Goal: Information Seeking & Learning: Learn about a topic

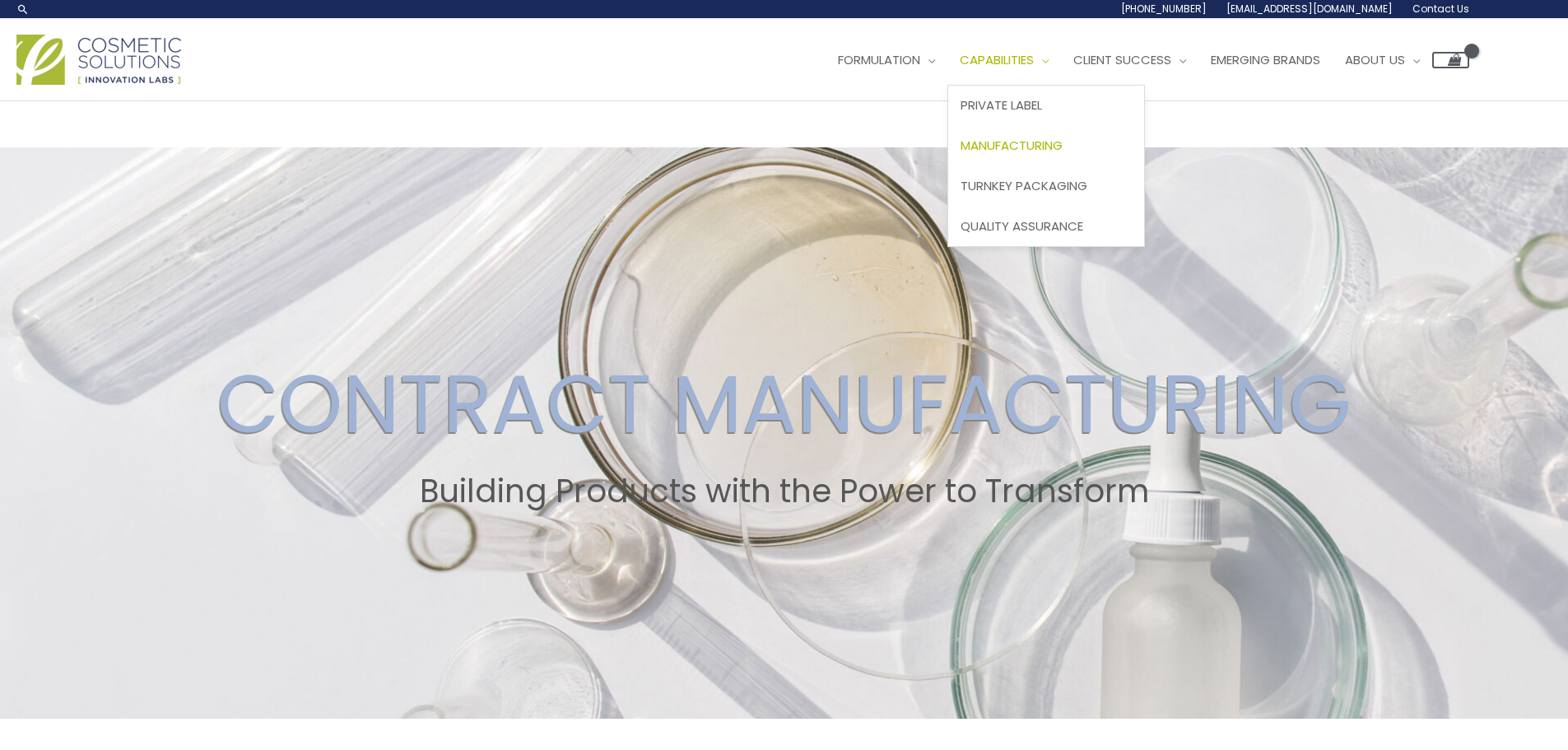
click at [1049, 141] on span "Manufacturing" at bounding box center [1011, 145] width 102 height 17
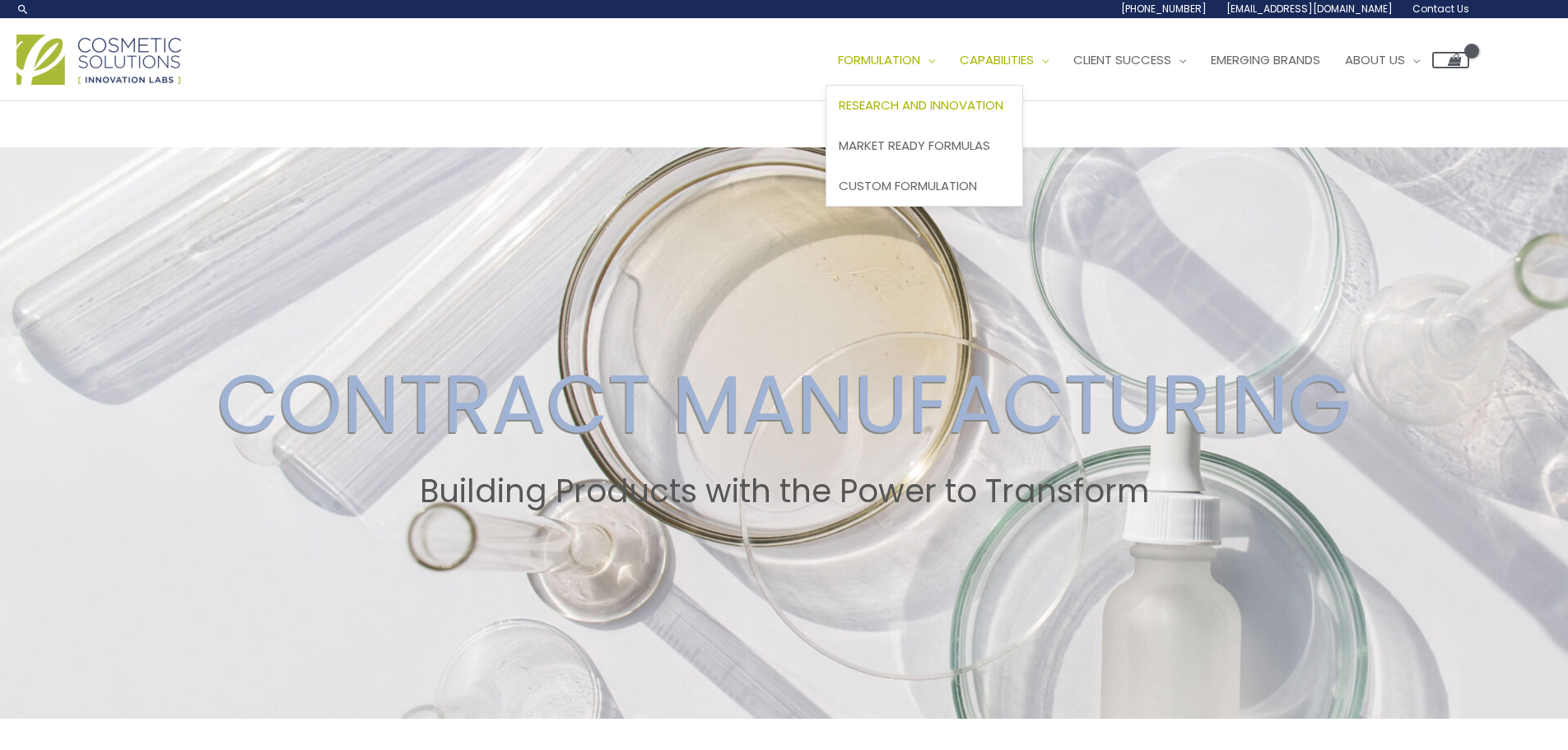
click at [923, 113] on span "Research and Innovation" at bounding box center [920, 104] width 164 height 17
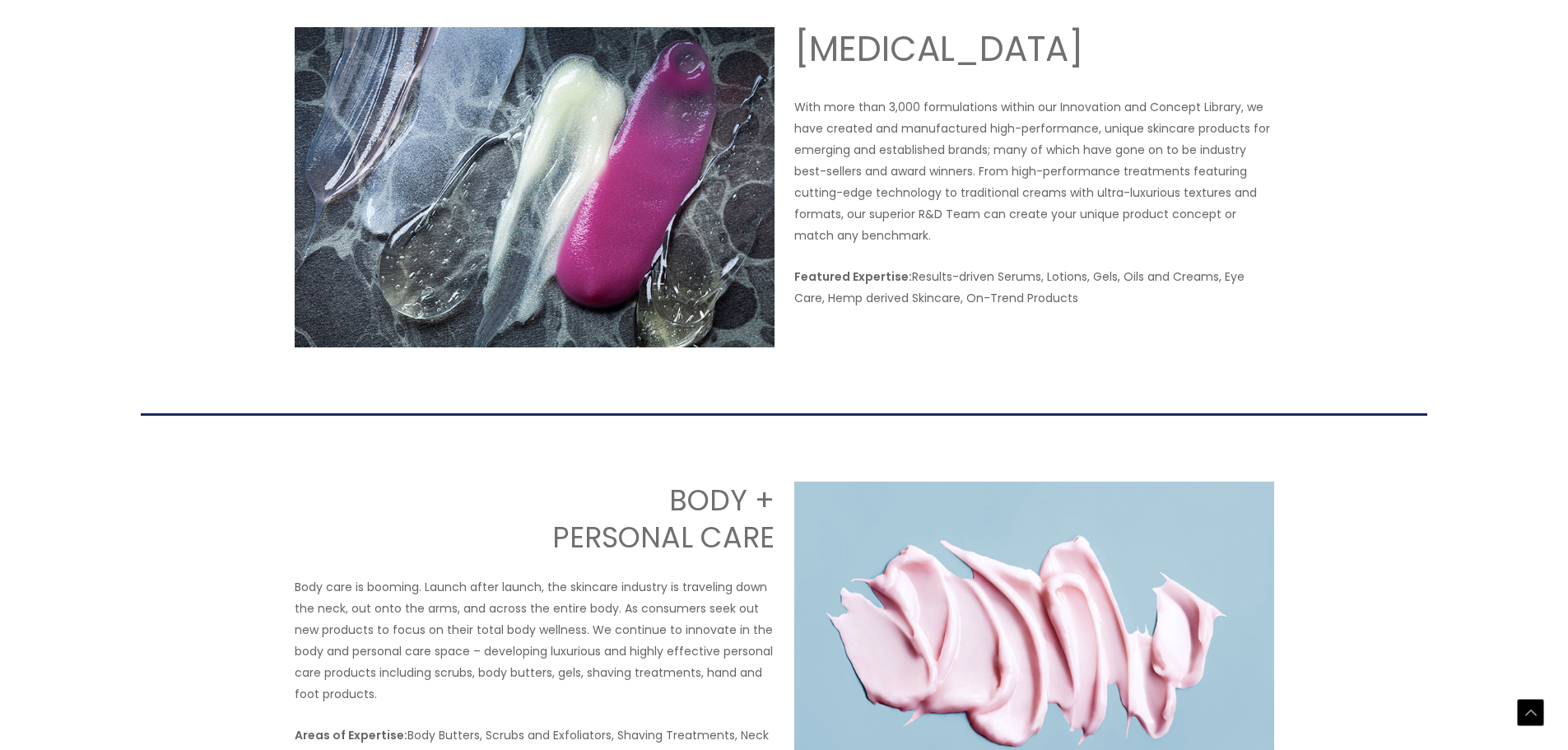
scroll to position [1234, 0]
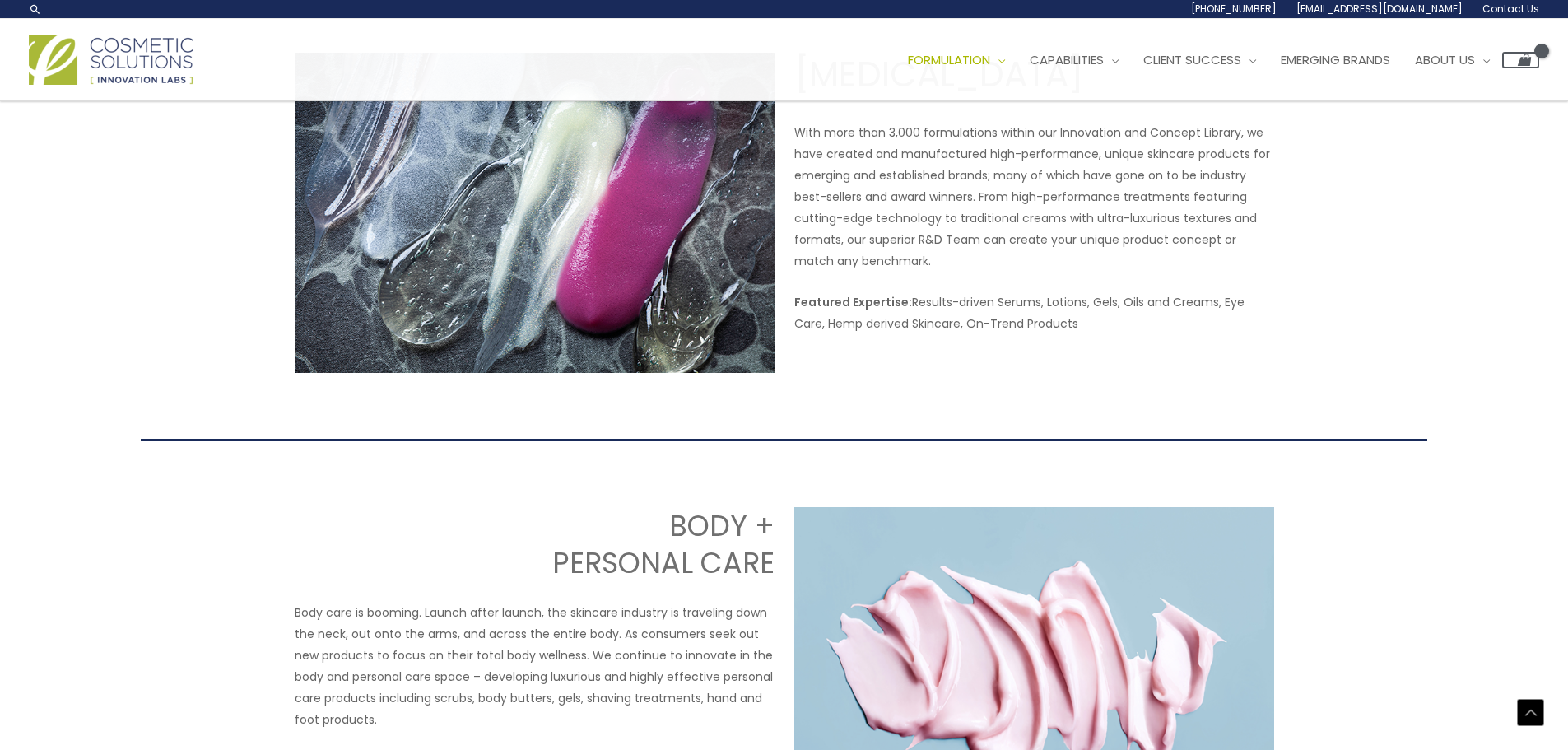
drag, startPoint x: 1046, startPoint y: 313, endPoint x: 793, endPoint y: 309, distance: 253.0
click at [793, 309] on div "SKIN CARE With more than 3,000 formulations within our Innovation and Concept L…" at bounding box center [784, 212] width 988 height 319
copy p "Featured Expertise: Results-driven Serums, Lotions, Gels, Oils and Creams, Eye …"
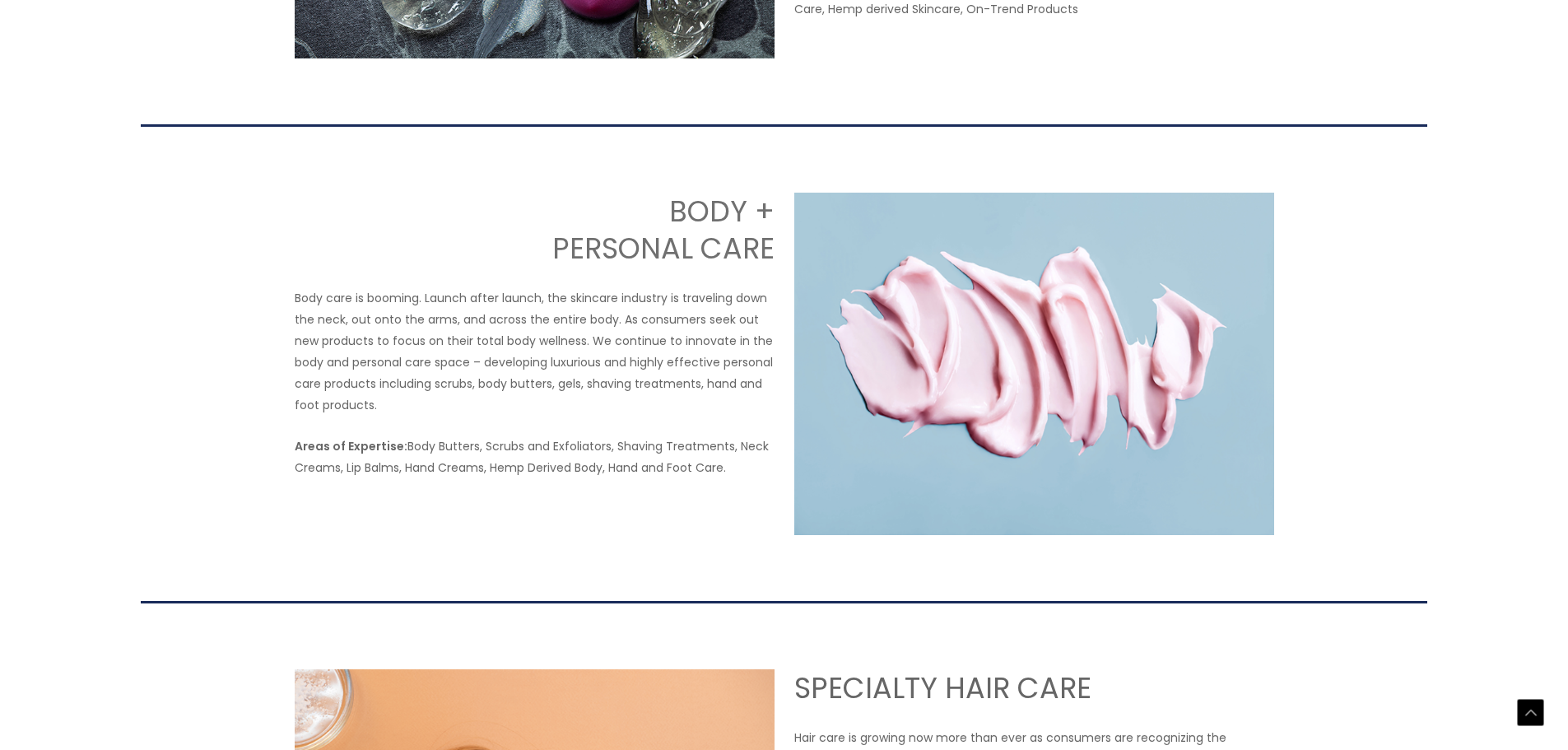
scroll to position [1564, 0]
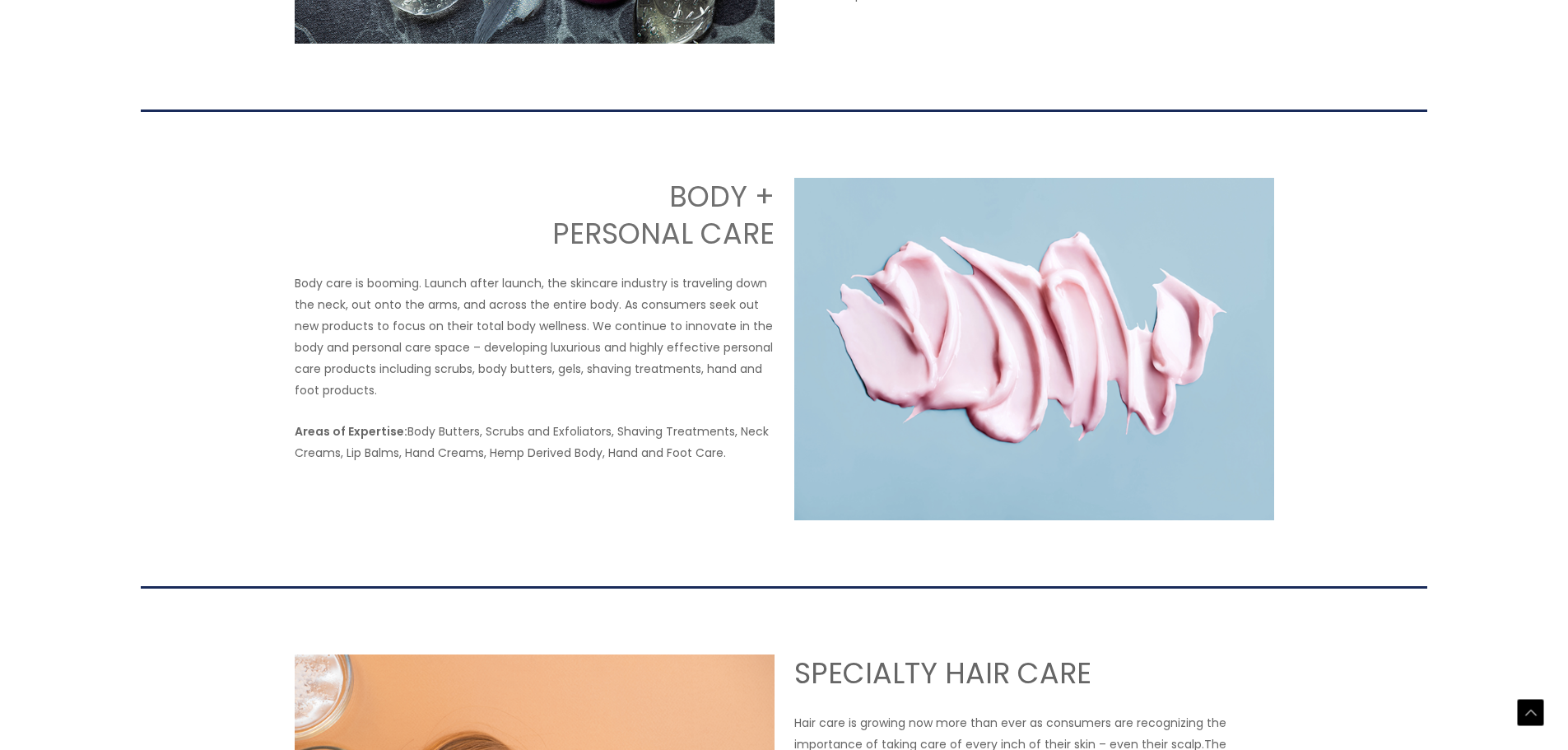
drag, startPoint x: 742, startPoint y: 449, endPoint x: 294, endPoint y: 435, distance: 448.2
click at [294, 435] on p "Areas of Expertise: Body Butters, Scrubs and Exfoliators, Shaving Treatments, N…" at bounding box center [534, 441] width 480 height 43
copy p "Areas of Expertise: Body Butters, Scrubs and Exfoliators, Shaving Treatments, N…"
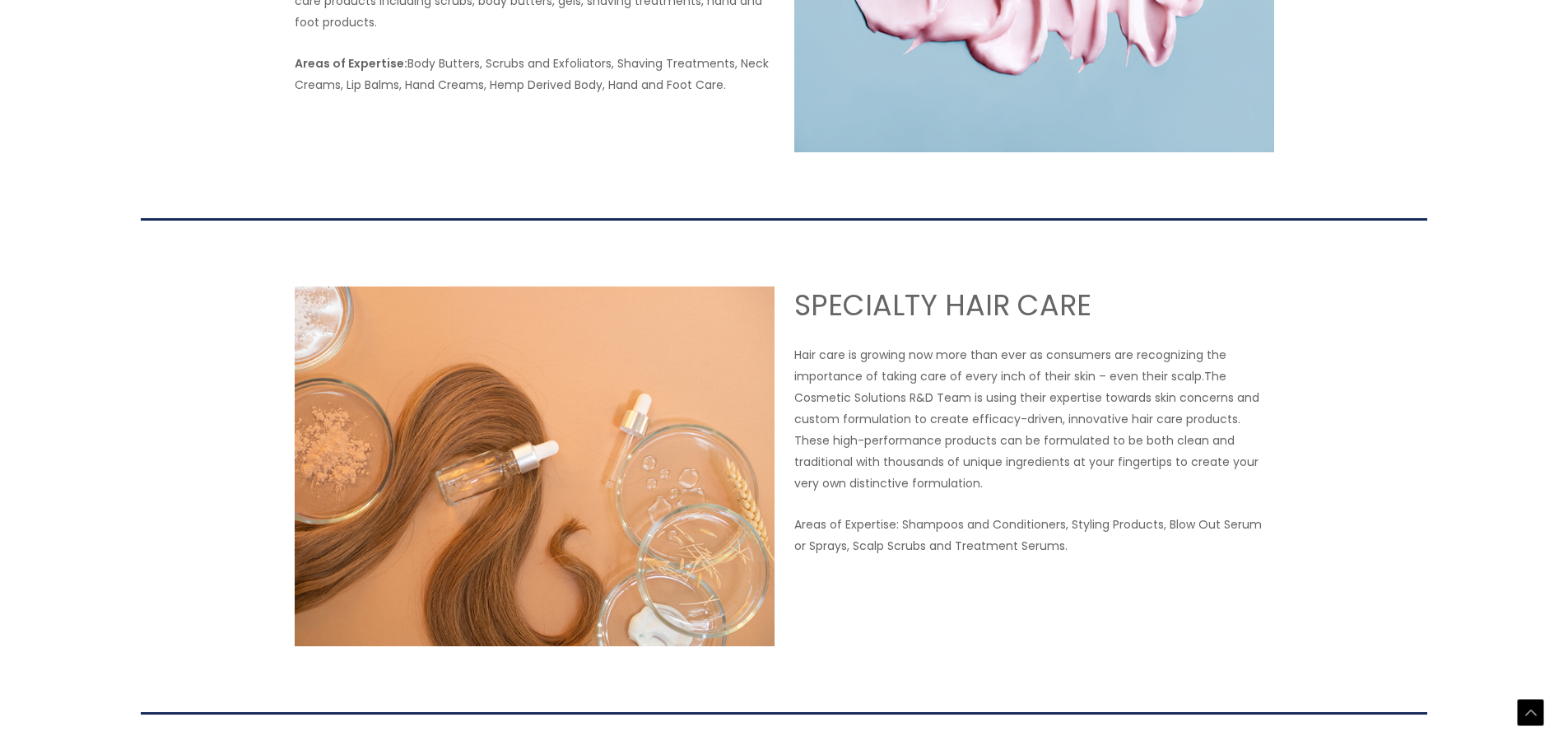
scroll to position [1975, 0]
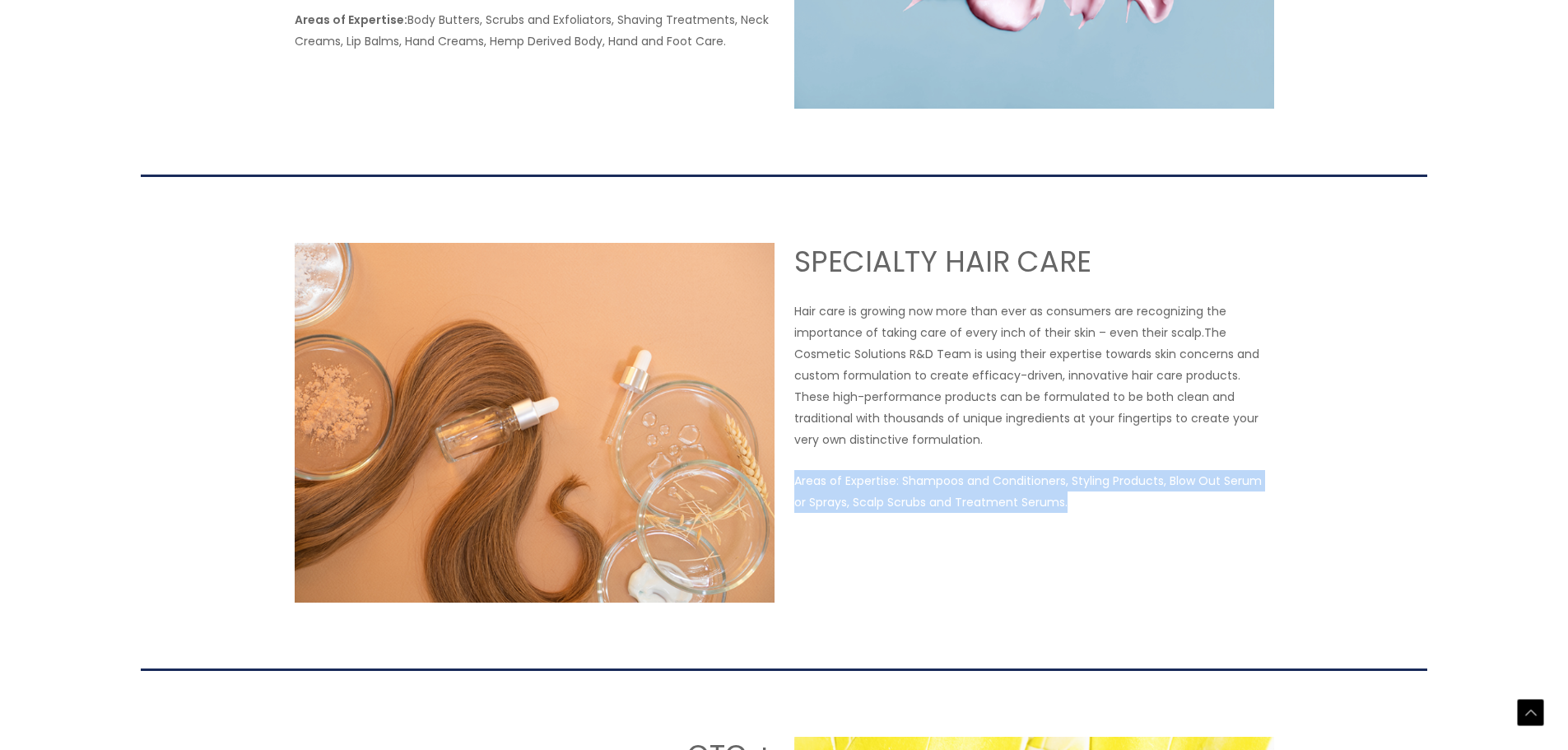
drag, startPoint x: 795, startPoint y: 483, endPoint x: 1066, endPoint y: 507, distance: 272.1
click at [1066, 507] on p "Areas of Expertise: Shampoos and Conditioners, Styling Products, Blow Out Serum…" at bounding box center [1033, 491] width 480 height 43
copy p "Areas of Expertise: Shampoos and Conditioners, Styling Products, Blow Out Serum…"
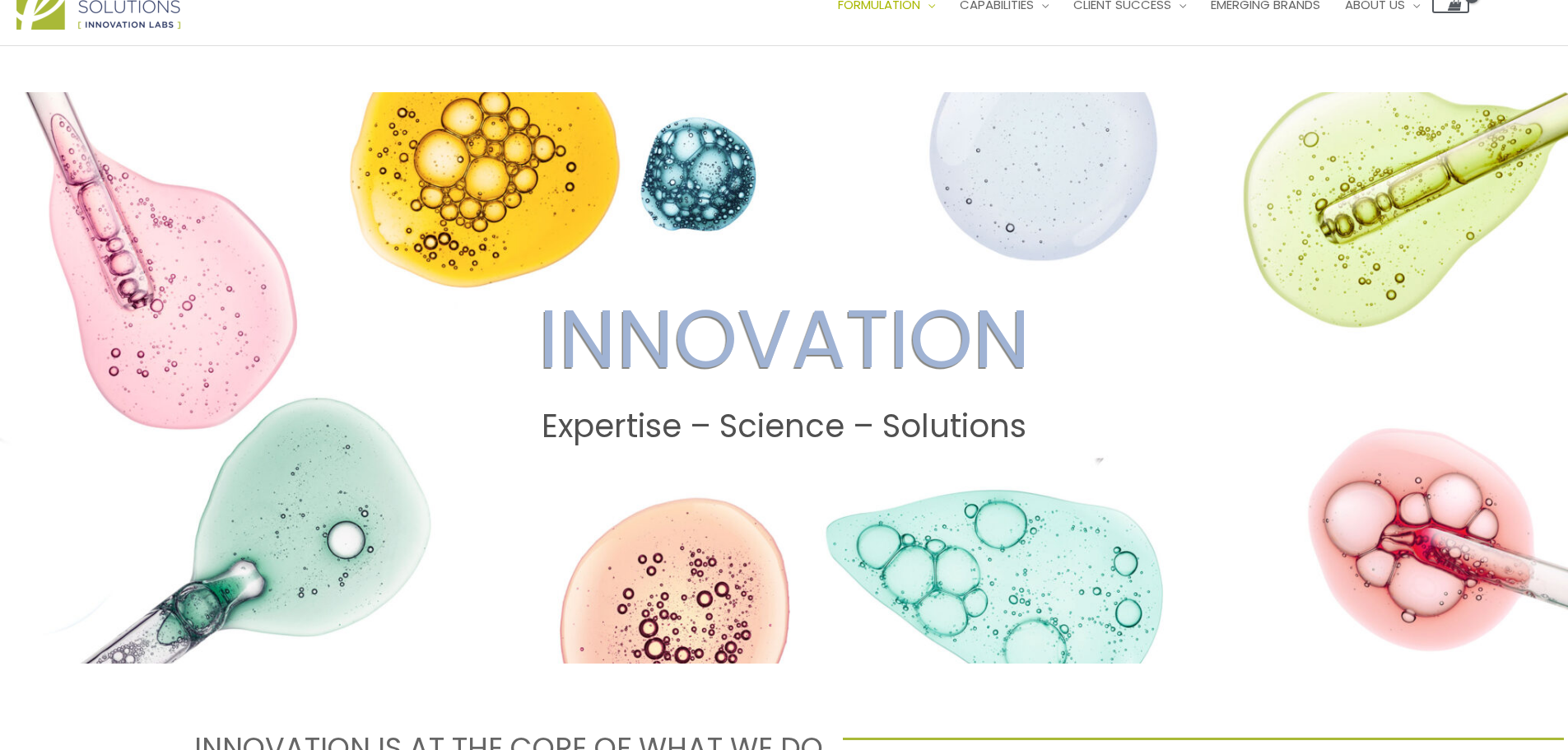
scroll to position [0, 0]
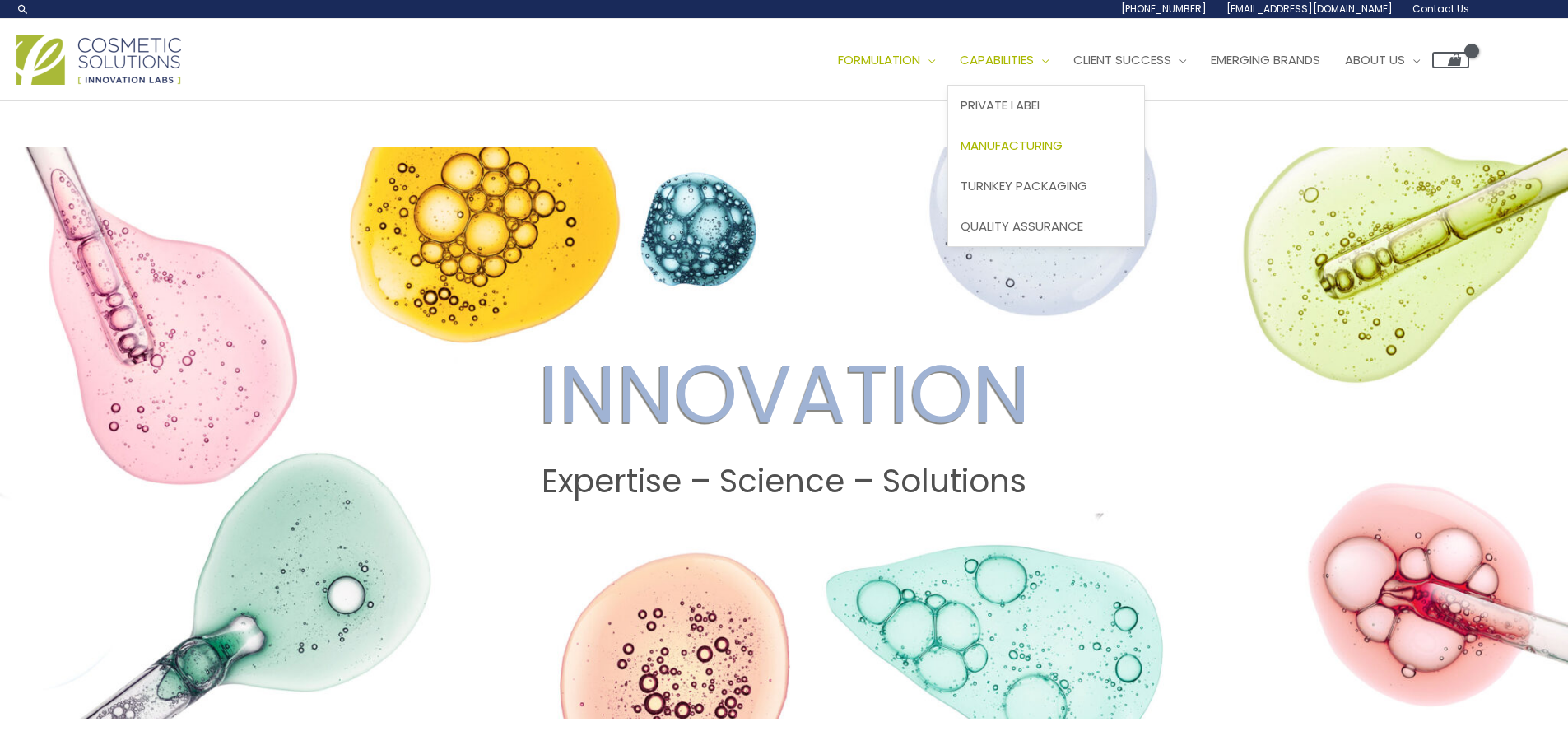
click at [1018, 140] on span "Manufacturing" at bounding box center [1011, 145] width 102 height 17
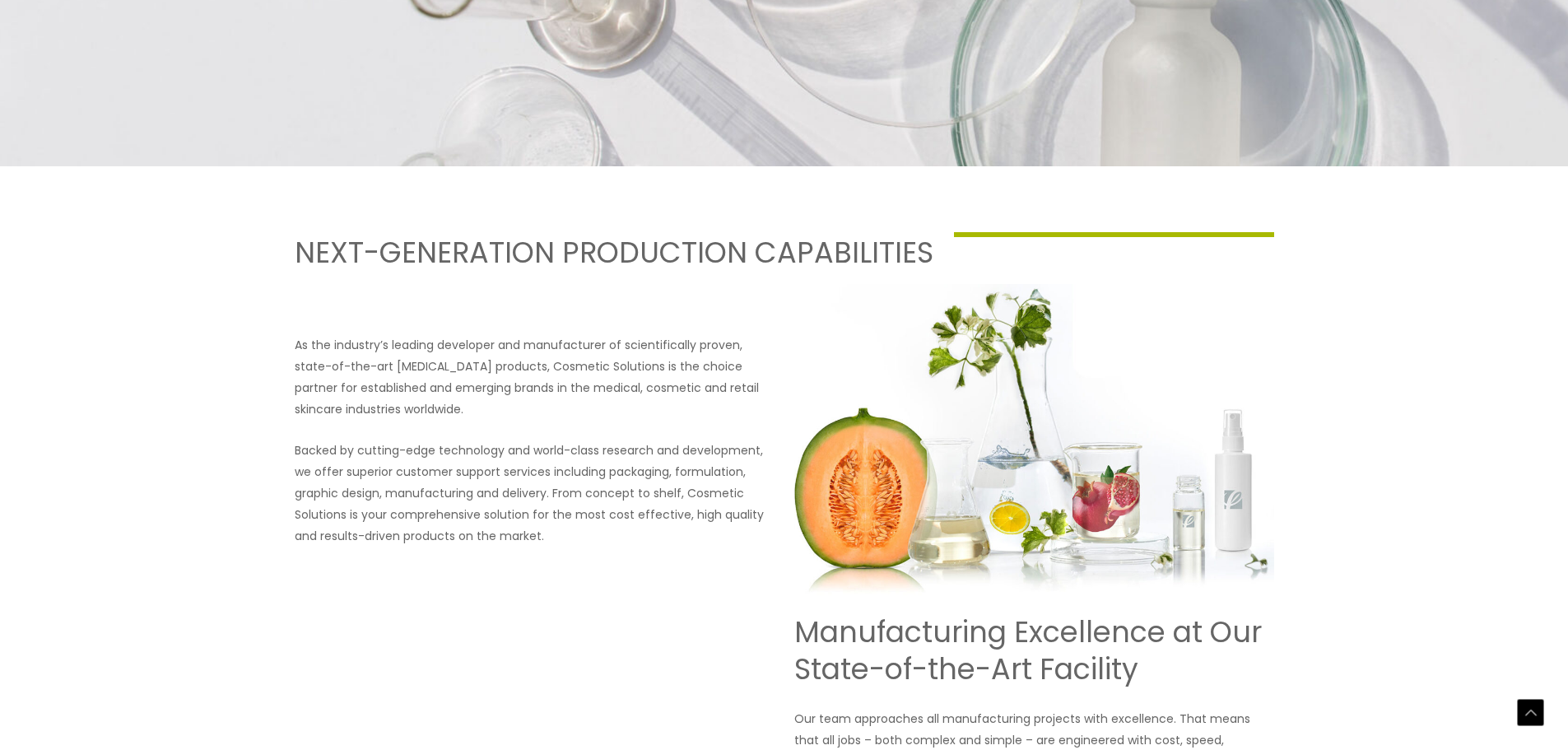
scroll to position [576, 0]
